Goal: Task Accomplishment & Management: Manage account settings

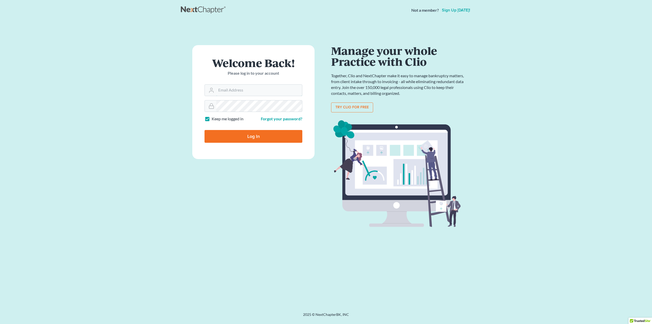
type input "andrew@ajdlaw.net"
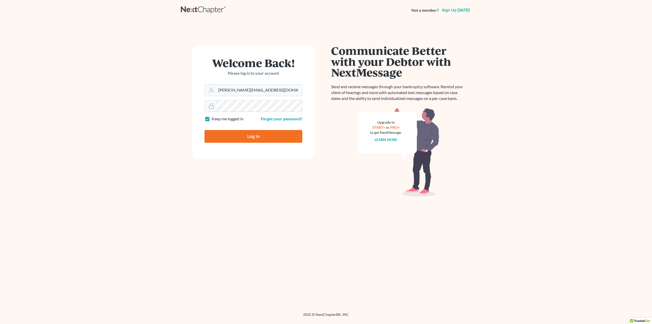
click at [247, 141] on input "Log In" at bounding box center [254, 136] width 98 height 13
type input "Thinking..."
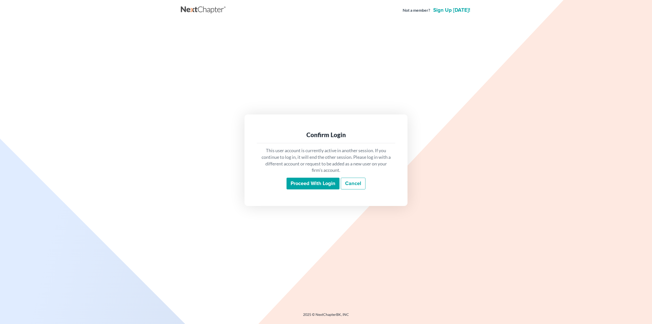
click at [322, 180] on input "Proceed with login" at bounding box center [313, 184] width 53 height 12
